Goal: Check status

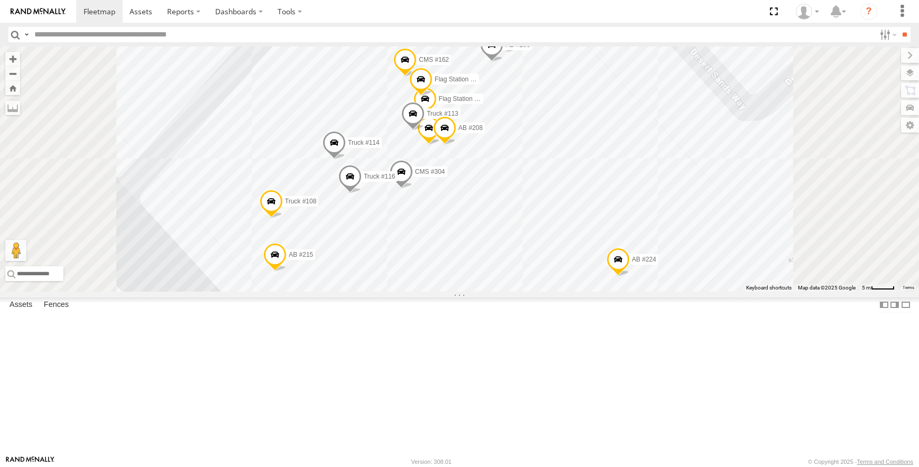
select select "**********"
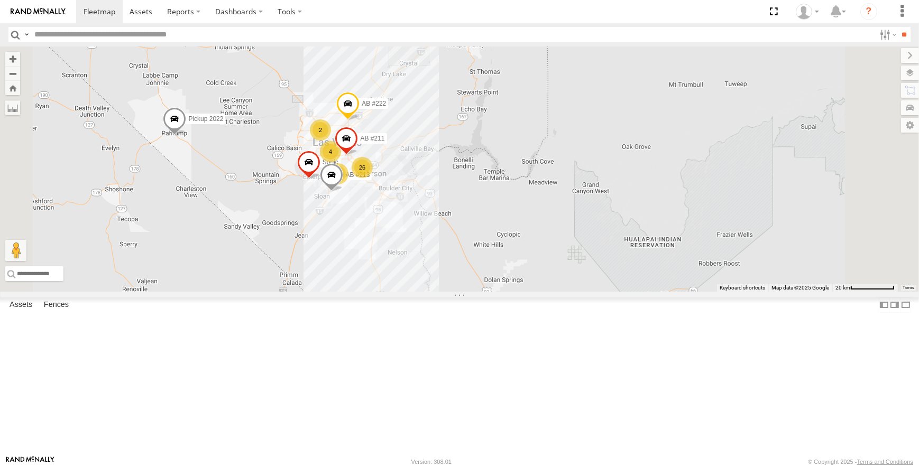
drag, startPoint x: 473, startPoint y: 190, endPoint x: 511, endPoint y: 262, distance: 82.1
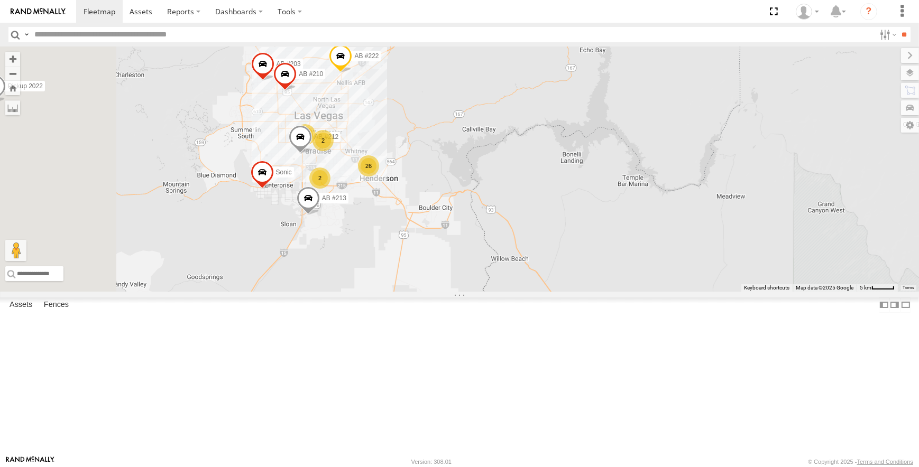
drag, startPoint x: 459, startPoint y: 232, endPoint x: 476, endPoint y: 227, distance: 17.1
click at [476, 227] on div "AB #213 Sonic AB #222 Pickup 2022 26 2 AB #212 3 AB #210 AB #203 2" at bounding box center [459, 169] width 919 height 245
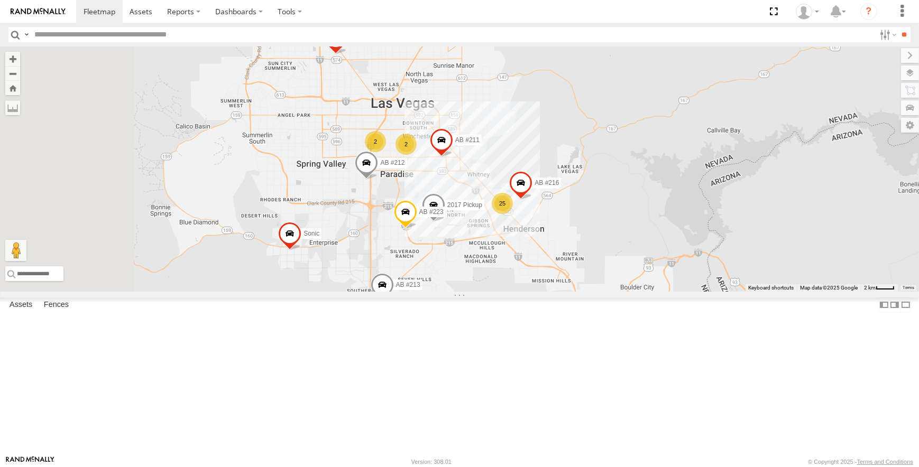
drag, startPoint x: 457, startPoint y: 188, endPoint x: 558, endPoint y: 190, distance: 101.0
click at [558, 190] on div "AB #213 Sonic AB #222 Pickup 2022 AB #212 AB #210 AB #203 25 AB #223 AB #216 2 …" at bounding box center [459, 169] width 919 height 245
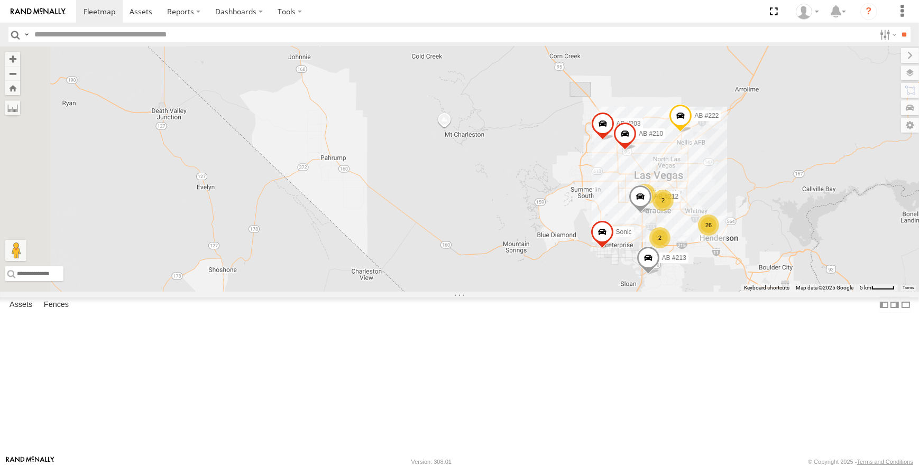
drag, startPoint x: 450, startPoint y: 237, endPoint x: 745, endPoint y: 282, distance: 297.8
click at [745, 282] on div "AB #212 AB #210 Sonic AB #213 AB #203 AB #222 26 2 3 2" at bounding box center [459, 169] width 919 height 245
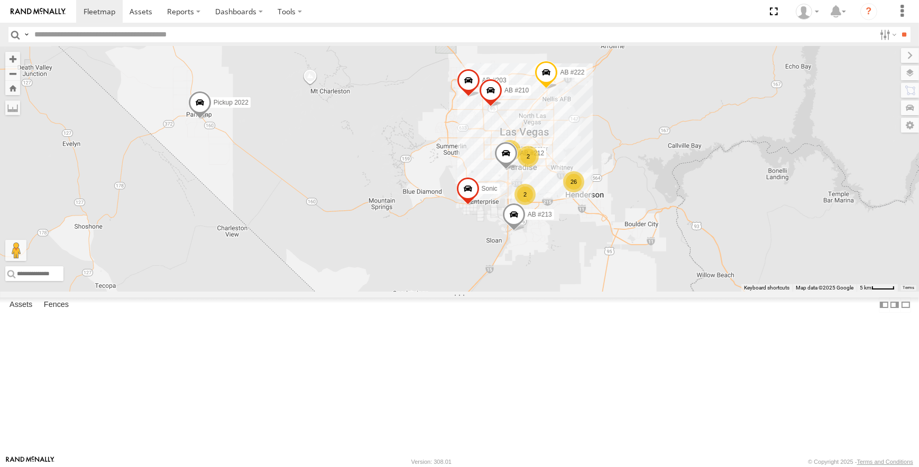
drag, startPoint x: 679, startPoint y: 262, endPoint x: 573, endPoint y: 221, distance: 113.3
click at [573, 221] on div "AB #212 AB #210 Sonic AB #213 AB #203 AB #222 26 2 3 2 Pickup 2022" at bounding box center [459, 169] width 919 height 245
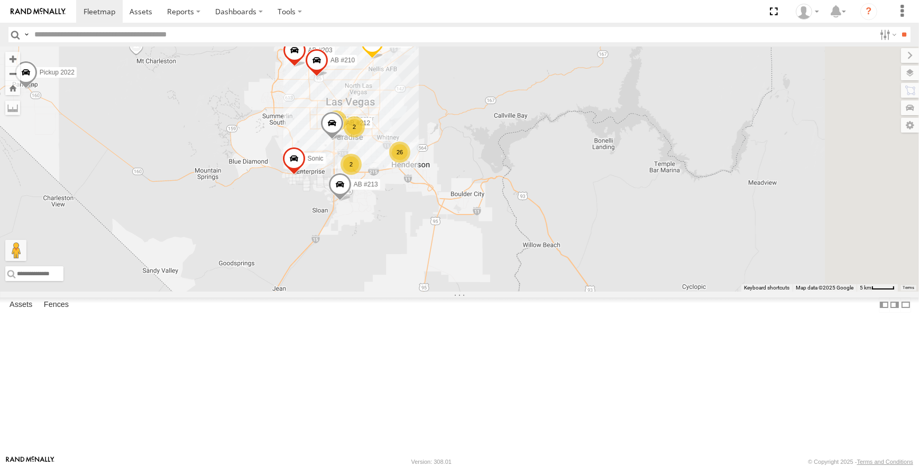
drag, startPoint x: 642, startPoint y: 253, endPoint x: 473, endPoint y: 227, distance: 171.1
click at [473, 227] on div "AB #212 AB #210 Sonic AB #213 AB #203 AB #222 26 2 3 2 Pickup 2022" at bounding box center [459, 169] width 919 height 245
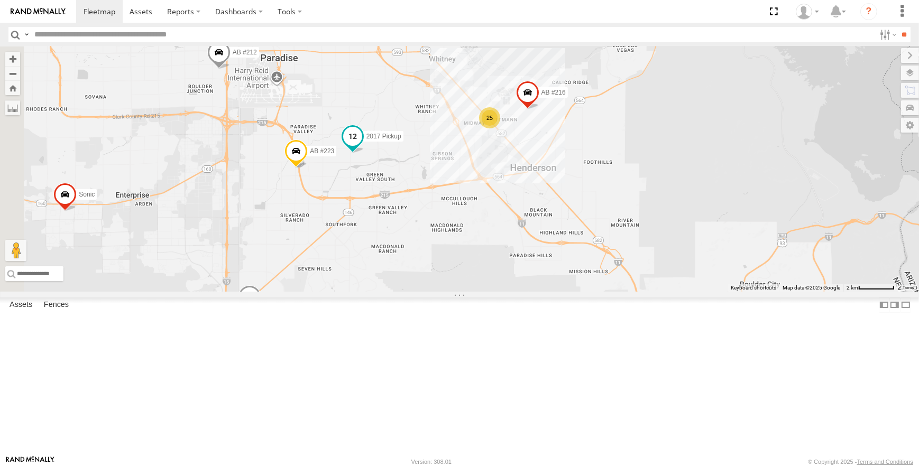
drag, startPoint x: 420, startPoint y: 282, endPoint x: 487, endPoint y: 220, distance: 90.9
click at [362, 146] on span at bounding box center [352, 136] width 19 height 19
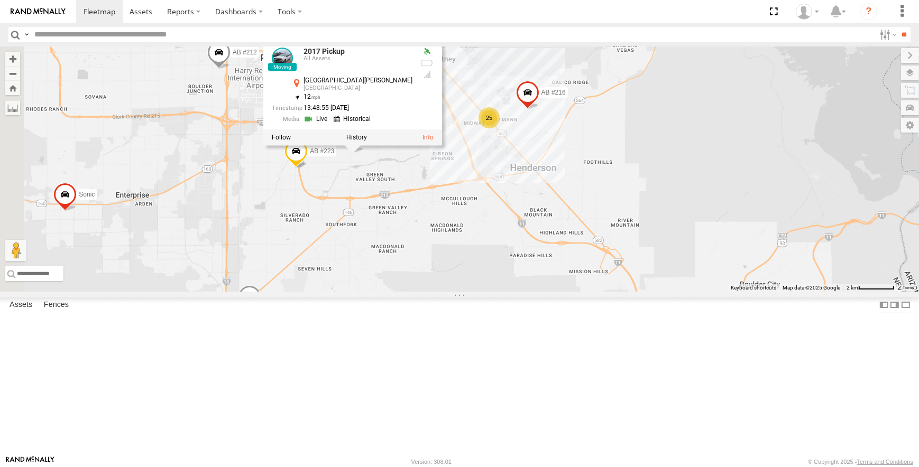
click at [442, 145] on div at bounding box center [352, 137] width 179 height 16
click at [367, 141] on label at bounding box center [356, 137] width 21 height 7
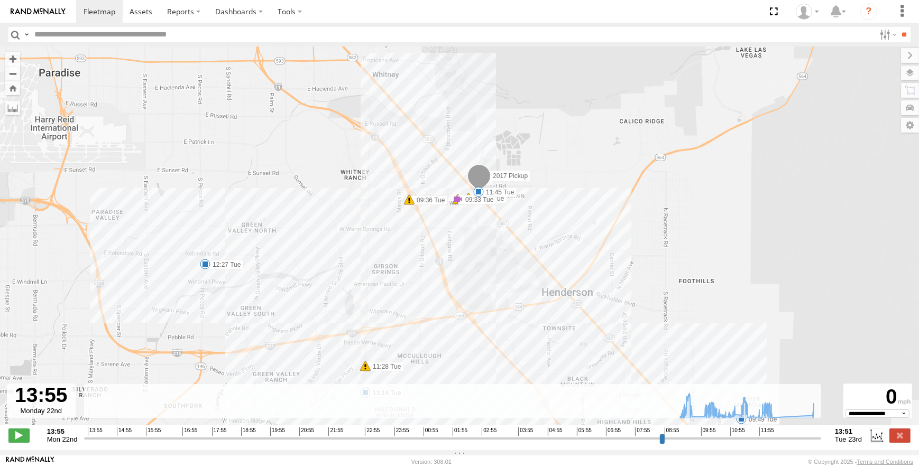
drag, startPoint x: 519, startPoint y: 182, endPoint x: 534, endPoint y: 270, distance: 89.0
click at [534, 270] on div "2017 Pickup 09:32 Tue 09:33 Tue 09:33 Tue 09:36 Tue 09:43 Tue 09:49 Tue 11:14 T…" at bounding box center [459, 242] width 919 height 390
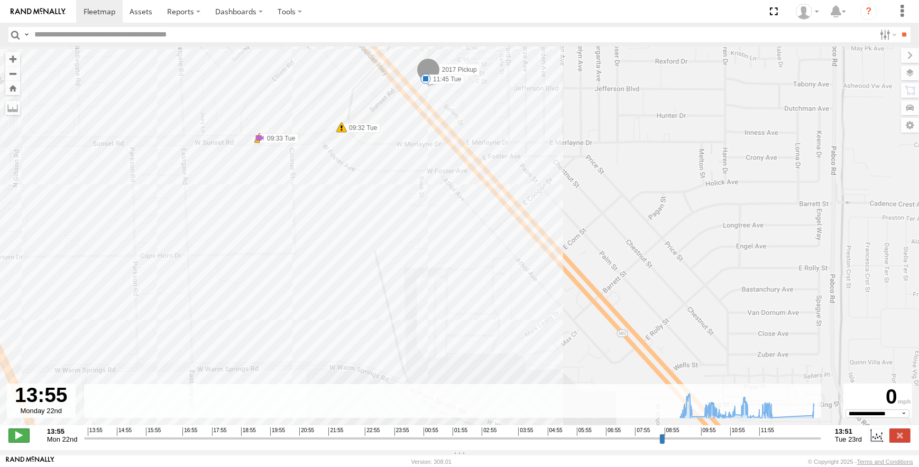
click at [16, 442] on span at bounding box center [18, 436] width 21 height 14
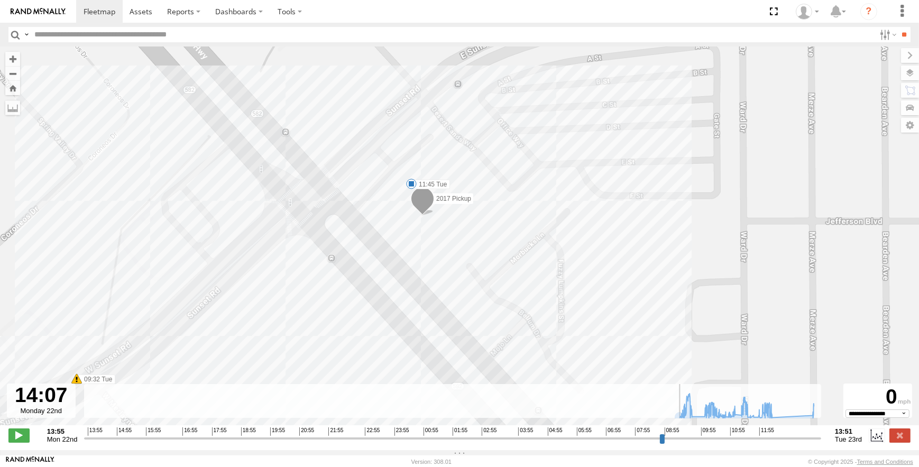
click at [419, 204] on span at bounding box center [422, 201] width 23 height 29
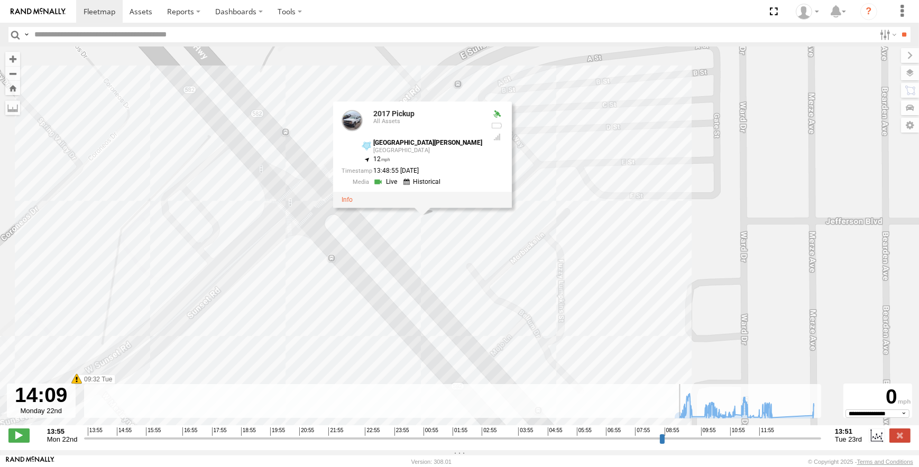
click at [431, 183] on link at bounding box center [423, 182] width 40 height 10
type input "**********"
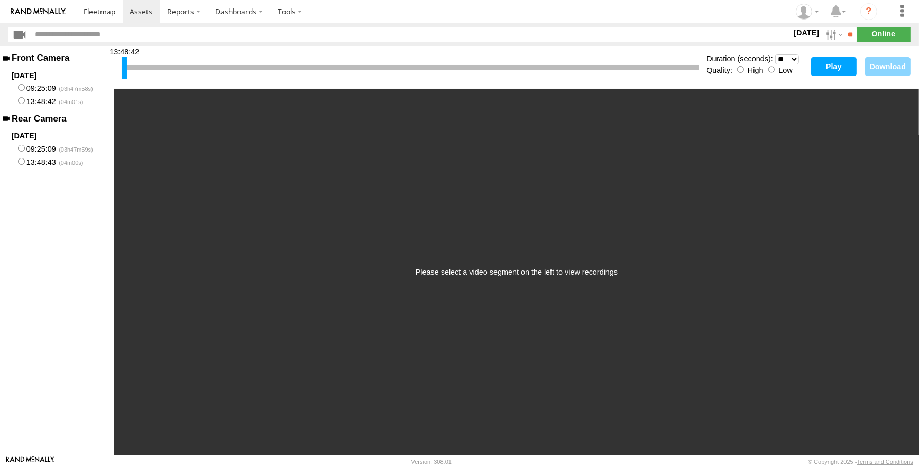
click at [838, 67] on button "Play" at bounding box center [833, 66] width 45 height 19
